Goal: Task Accomplishment & Management: Manage account settings

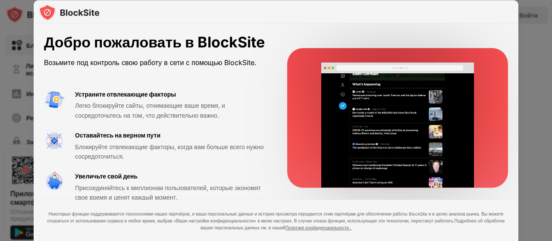
drag, startPoint x: 335, startPoint y: 119, endPoint x: 437, endPoint y: 136, distance: 103.2
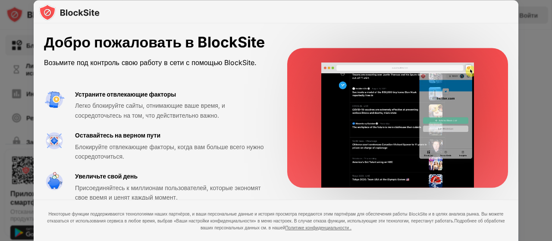
drag, startPoint x: 273, startPoint y: 145, endPoint x: 444, endPoint y: 145, distance: 170.3
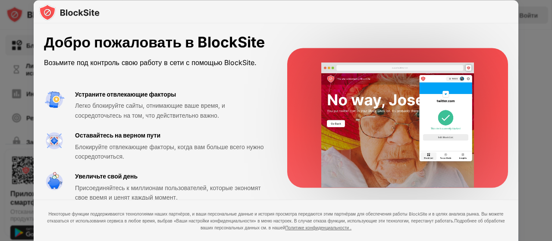
click at [0, 0] on icon at bounding box center [0, 0] width 0 height 0
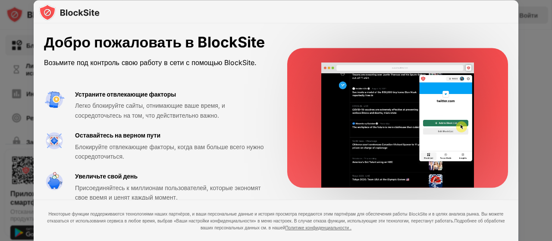
click at [0, 0] on icon at bounding box center [0, 0] width 0 height 0
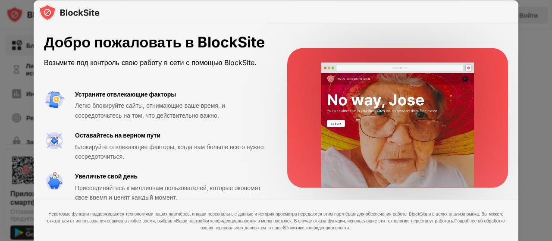
scroll to position [43, 0]
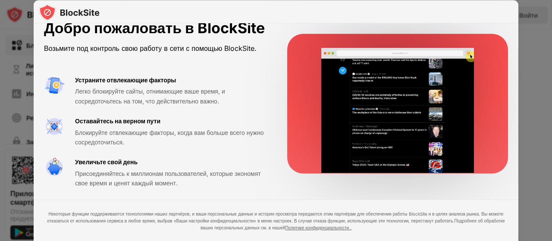
scroll to position [0, 0]
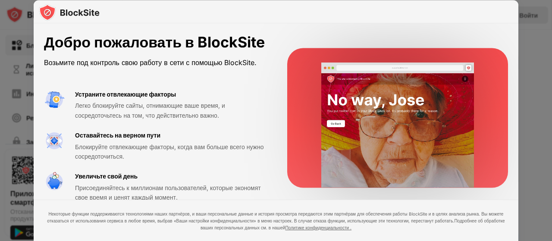
click at [343, 18] on div at bounding box center [276, 11] width 485 height 23
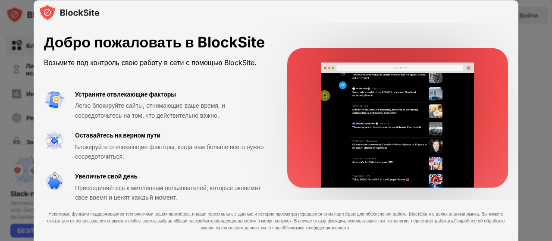
scroll to position [44, 0]
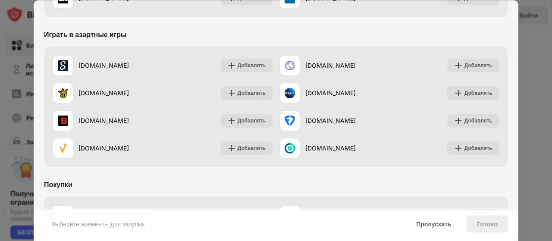
scroll to position [904, 0]
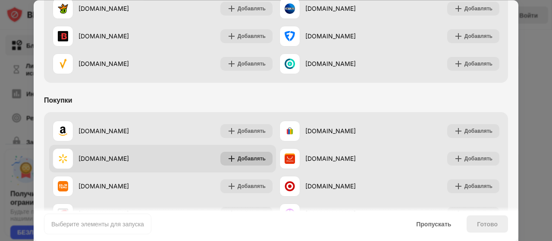
click at [240, 157] on font "Добавлять" at bounding box center [252, 158] width 28 height 6
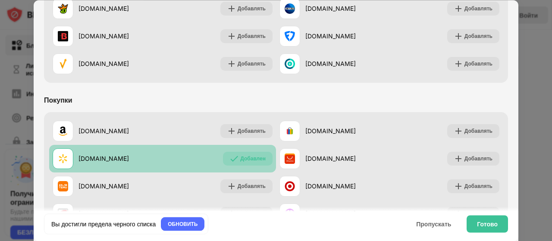
click at [241, 157] on font "Добавлен" at bounding box center [252, 158] width 25 height 6
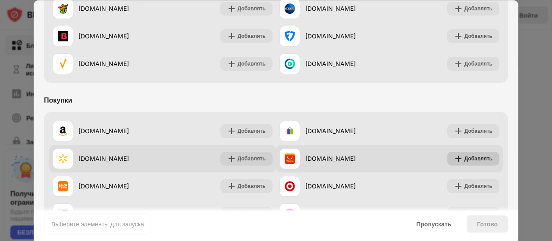
click at [465, 159] on font "Добавлять" at bounding box center [478, 158] width 28 height 6
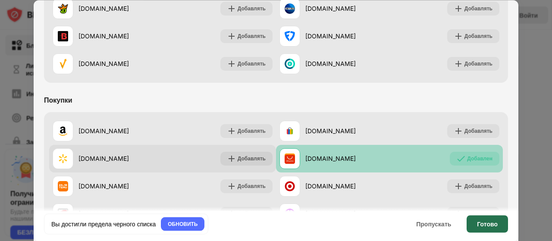
click at [492, 226] on font "Готово" at bounding box center [487, 223] width 21 height 7
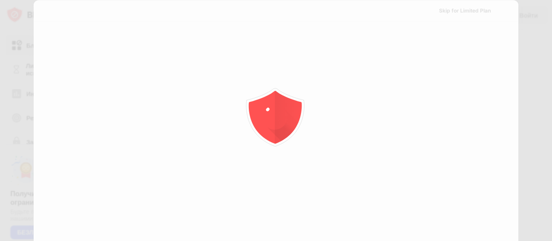
scroll to position [0, 0]
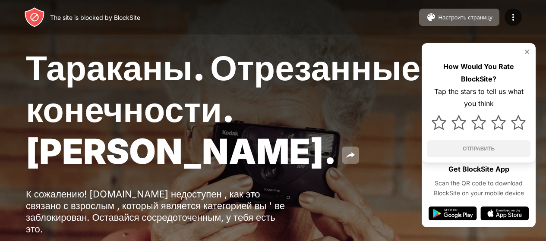
click at [529, 55] on img at bounding box center [526, 51] width 7 height 7
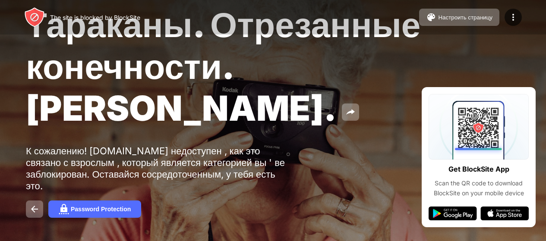
scroll to position [86, 0]
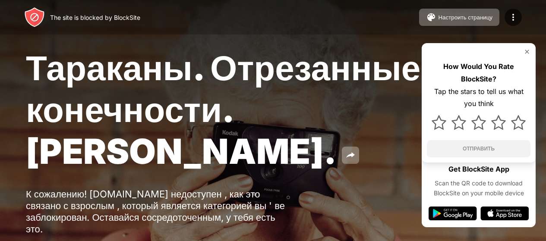
click at [449, 216] on div "Тараканы. Отрезанные конечности. Джон Гудман. К сожалению! ros.fapcam.club недо…" at bounding box center [273, 153] width 546 height 307
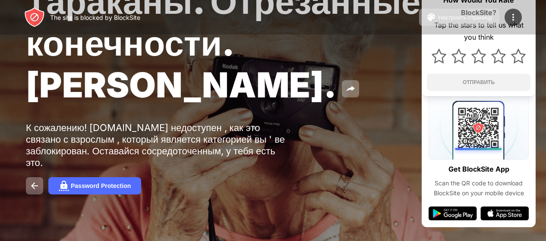
scroll to position [22, 0]
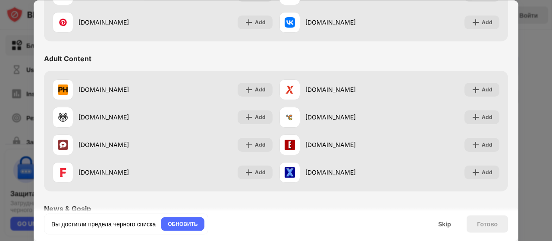
scroll to position [388, 0]
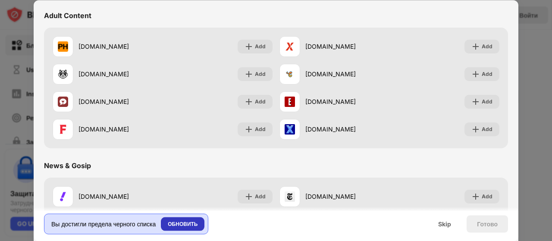
click at [184, 230] on div "ОБНОВИТЬ" at bounding box center [183, 224] width 44 height 14
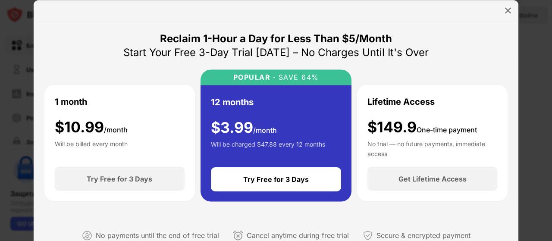
scroll to position [86, 0]
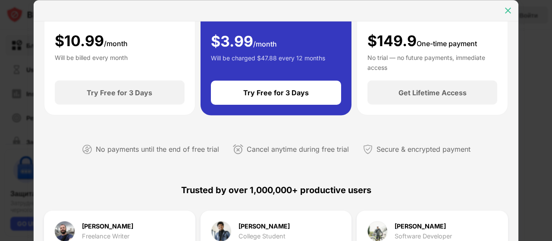
click at [509, 9] on img at bounding box center [508, 10] width 9 height 9
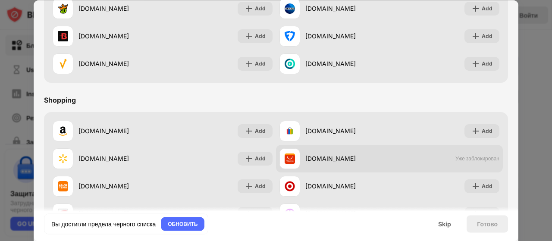
scroll to position [0, 0]
click at [384, 165] on div "aliexpress.com" at bounding box center [334, 158] width 110 height 21
click at [384, 164] on div "aliexpress.com" at bounding box center [334, 158] width 110 height 21
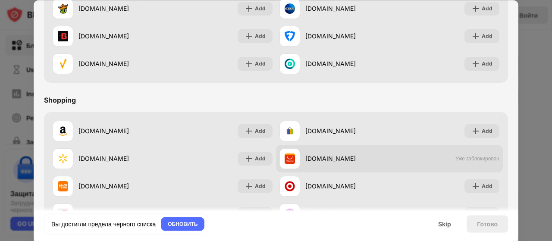
click at [384, 164] on div "aliexpress.com" at bounding box center [334, 158] width 110 height 21
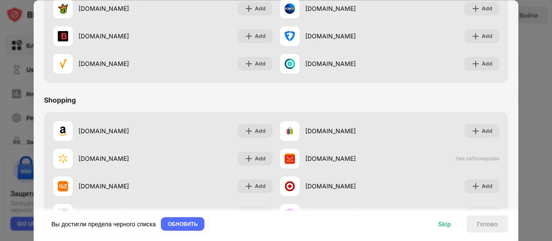
click at [442, 225] on div "Skip" at bounding box center [444, 223] width 13 height 7
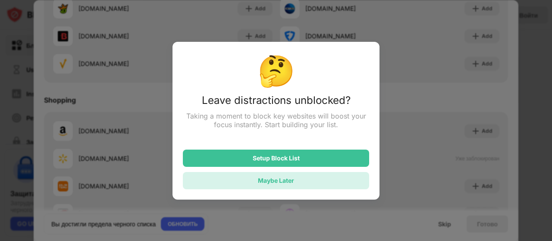
click at [284, 182] on div "Maybe Later" at bounding box center [276, 180] width 36 height 7
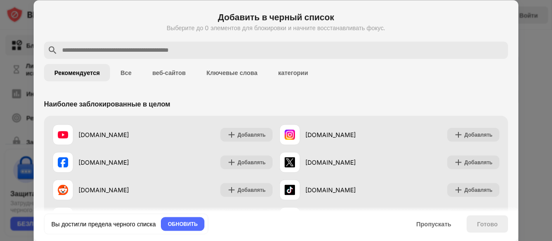
click at [213, 94] on div "Наиболее заблокированные в целом" at bounding box center [276, 103] width 464 height 24
click at [174, 76] on button "веб-сайтов" at bounding box center [169, 72] width 54 height 17
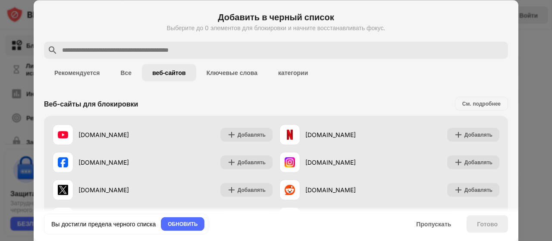
click at [245, 79] on button "Ключевые слова" at bounding box center [232, 72] width 72 height 17
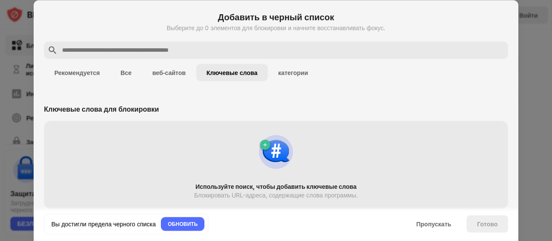
click at [288, 76] on button "категории" at bounding box center [293, 72] width 50 height 17
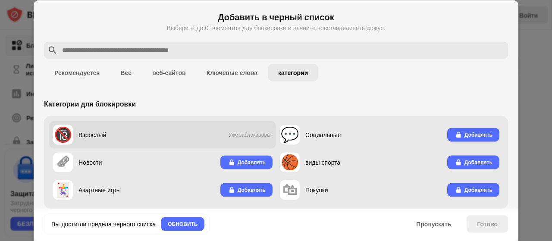
click at [233, 136] on font "Уже заблокирован" at bounding box center [251, 135] width 44 height 6
click at [234, 136] on font "Уже заблокирован" at bounding box center [251, 135] width 44 height 6
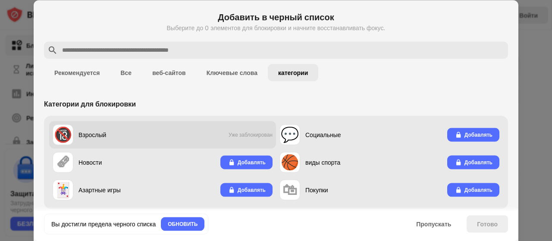
click at [234, 136] on font "Уже заблокирован" at bounding box center [251, 135] width 44 height 6
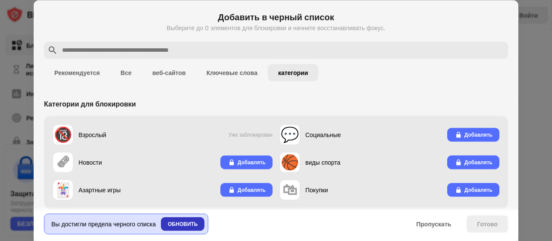
click at [198, 224] on font "ОБНОВИТЬ" at bounding box center [183, 223] width 30 height 6
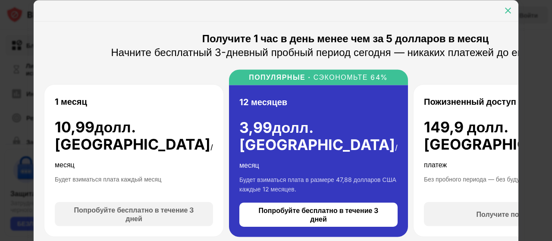
click at [507, 11] on img at bounding box center [508, 10] width 9 height 9
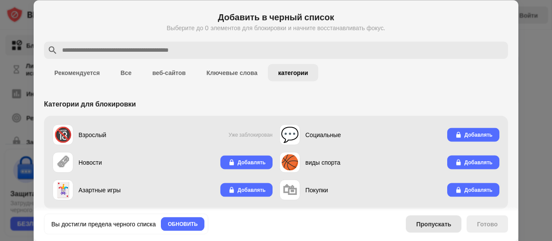
click at [427, 224] on font "Пропускать" at bounding box center [433, 223] width 35 height 7
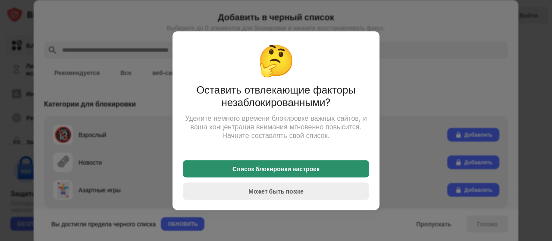
click at [315, 171] on font "Список блокировки настроек" at bounding box center [275, 168] width 87 height 7
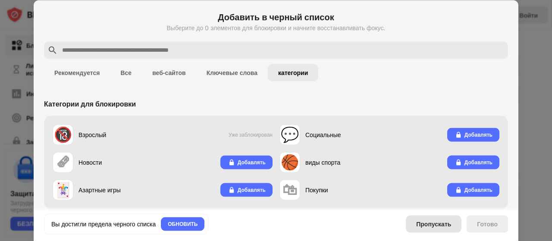
click at [421, 223] on font "Пропускать" at bounding box center [433, 223] width 35 height 7
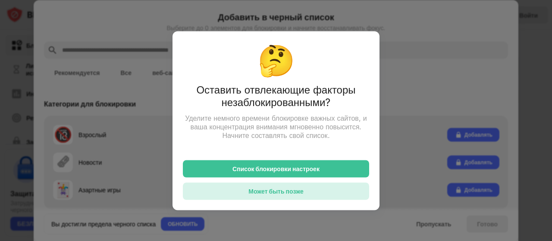
click at [332, 193] on div "Может быть позже" at bounding box center [276, 190] width 186 height 17
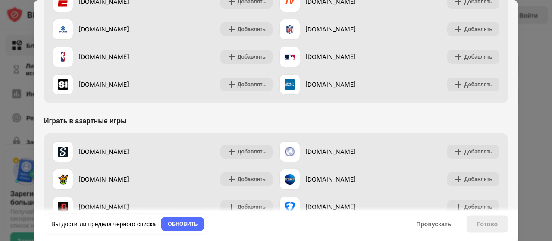
scroll to position [904, 0]
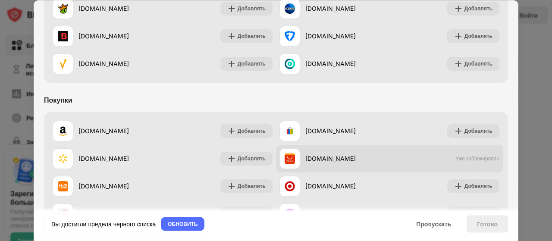
click at [383, 164] on div "[DOMAIN_NAME]" at bounding box center [334, 158] width 110 height 21
drag, startPoint x: 382, startPoint y: 164, endPoint x: 409, endPoint y: 161, distance: 26.9
click at [409, 161] on div "aliexpress.com Уже заблокирован" at bounding box center [389, 159] width 227 height 28
drag, startPoint x: 389, startPoint y: 163, endPoint x: 495, endPoint y: 150, distance: 106.1
click at [495, 150] on div "aliexpress.com Уже заблокирован" at bounding box center [389, 159] width 227 height 28
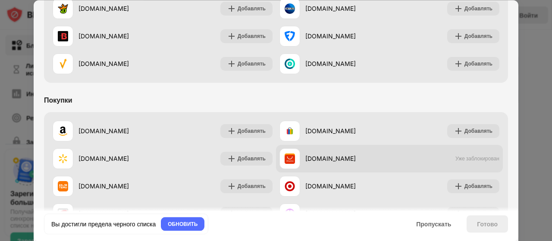
click at [438, 156] on div "aliexpress.com Уже заблокирован" at bounding box center [389, 159] width 227 height 28
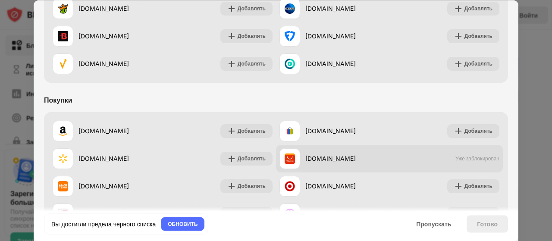
click at [438, 156] on div "aliexpress.com Уже заблокирован" at bounding box center [389, 159] width 227 height 28
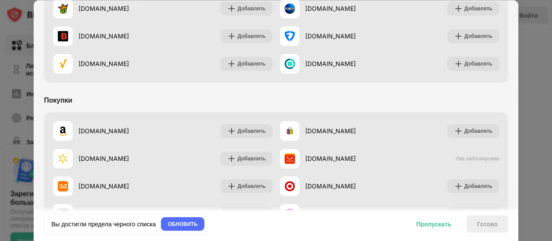
click at [433, 224] on font "Пропускать" at bounding box center [433, 223] width 35 height 7
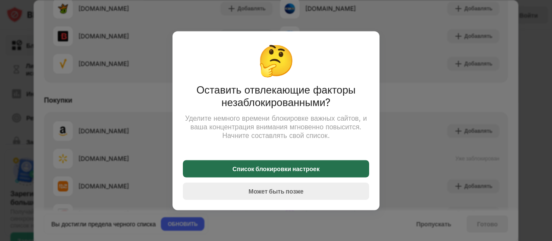
click at [334, 171] on div "Список блокировки настроек" at bounding box center [276, 168] width 186 height 17
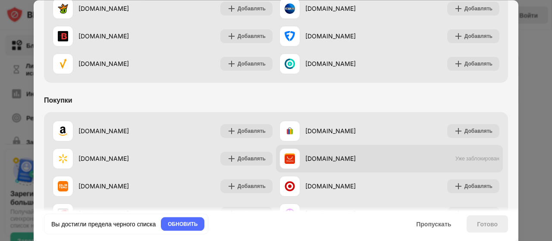
click at [291, 163] on img at bounding box center [290, 159] width 10 height 10
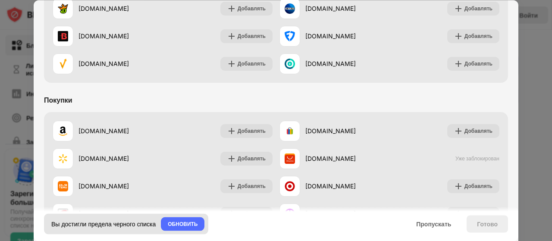
click at [142, 224] on font "Вы достигли предела черного списка" at bounding box center [103, 223] width 104 height 7
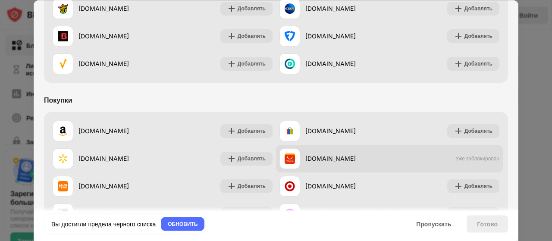
click at [297, 161] on div "aliexpress.com" at bounding box center [334, 158] width 110 height 21
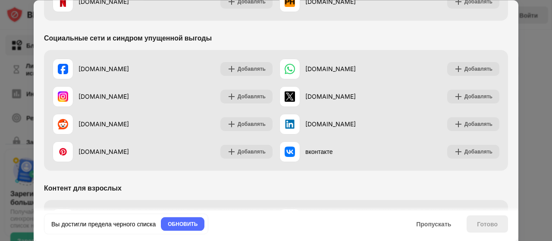
scroll to position [388, 0]
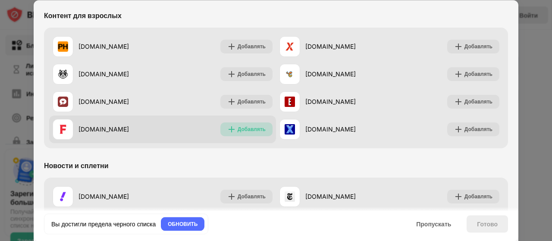
click at [241, 127] on font "Добавлять" at bounding box center [252, 129] width 28 height 6
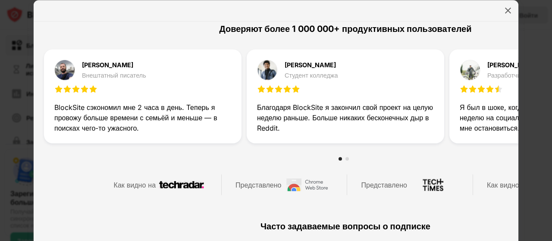
scroll to position [259, 0]
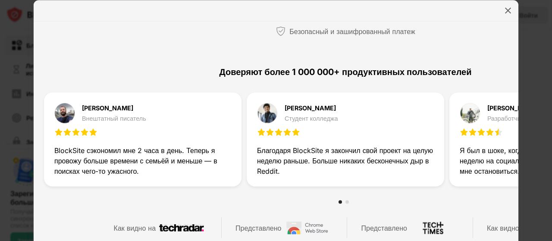
click at [500, 12] on div at bounding box center [346, 10] width 624 height 21
click at [509, 8] on img at bounding box center [508, 10] width 9 height 9
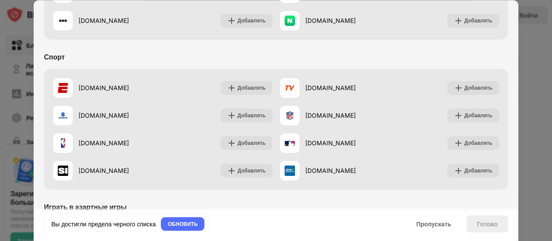
scroll to position [904, 0]
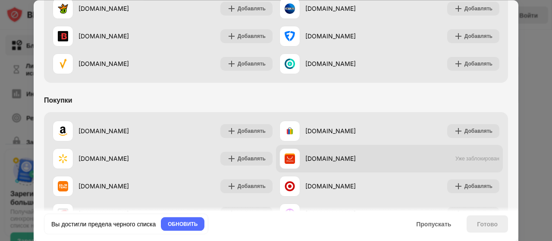
click at [464, 158] on font "Уже заблокирован" at bounding box center [477, 159] width 44 height 6
click at [463, 158] on font "Уже заблокирован" at bounding box center [477, 159] width 44 height 6
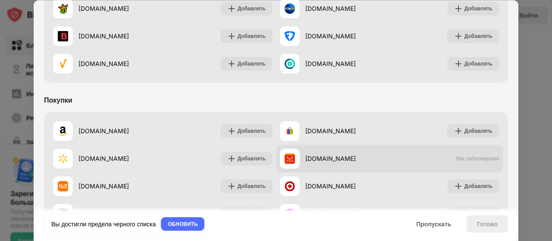
click at [463, 158] on font "Уже заблокирован" at bounding box center [477, 159] width 44 height 6
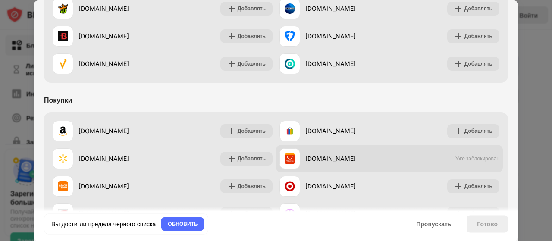
click at [463, 157] on font "Уже заблокирован" at bounding box center [477, 159] width 44 height 6
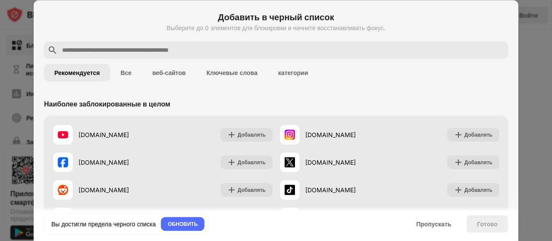
click at [130, 74] on font "Все" at bounding box center [125, 72] width 11 height 7
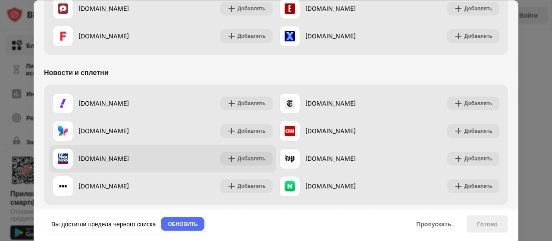
scroll to position [690, 0]
